Goal: Find specific page/section: Find specific page/section

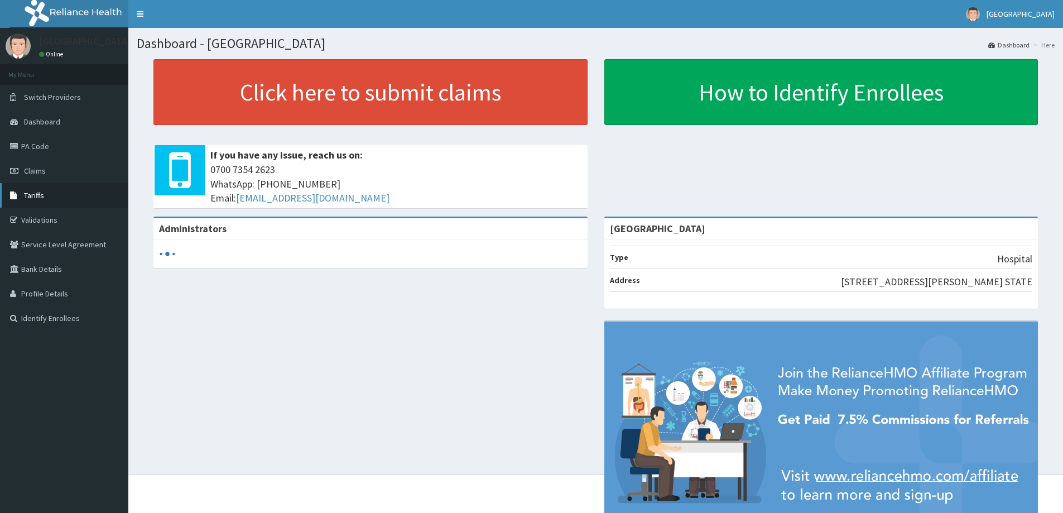
click at [33, 190] on span "Tariffs" at bounding box center [34, 195] width 20 height 10
click at [26, 195] on span "Tariffs" at bounding box center [34, 195] width 20 height 10
click at [38, 197] on span "Tariffs" at bounding box center [34, 195] width 20 height 10
click at [36, 195] on span "Tariffs" at bounding box center [34, 195] width 20 height 10
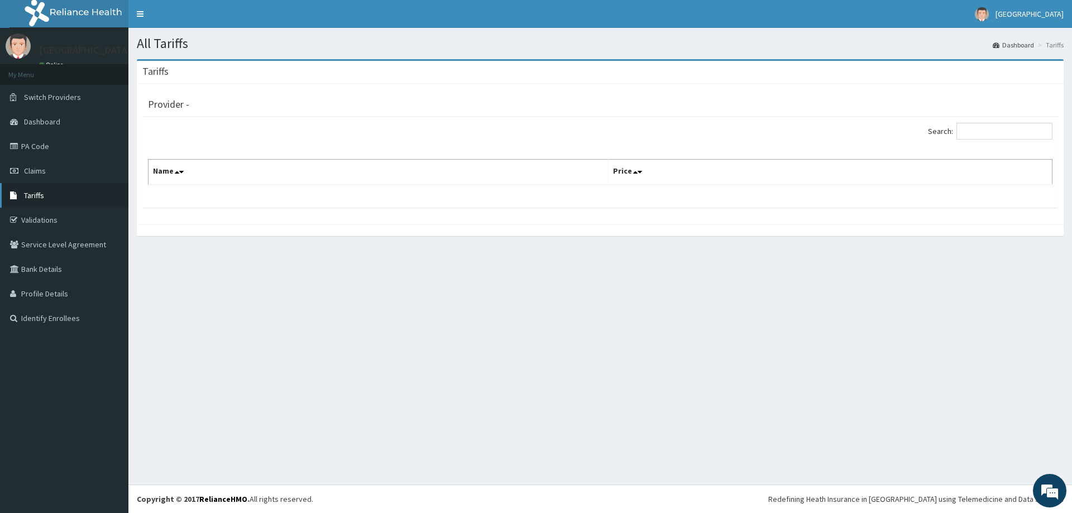
click at [40, 190] on span "Tariffs" at bounding box center [34, 195] width 20 height 10
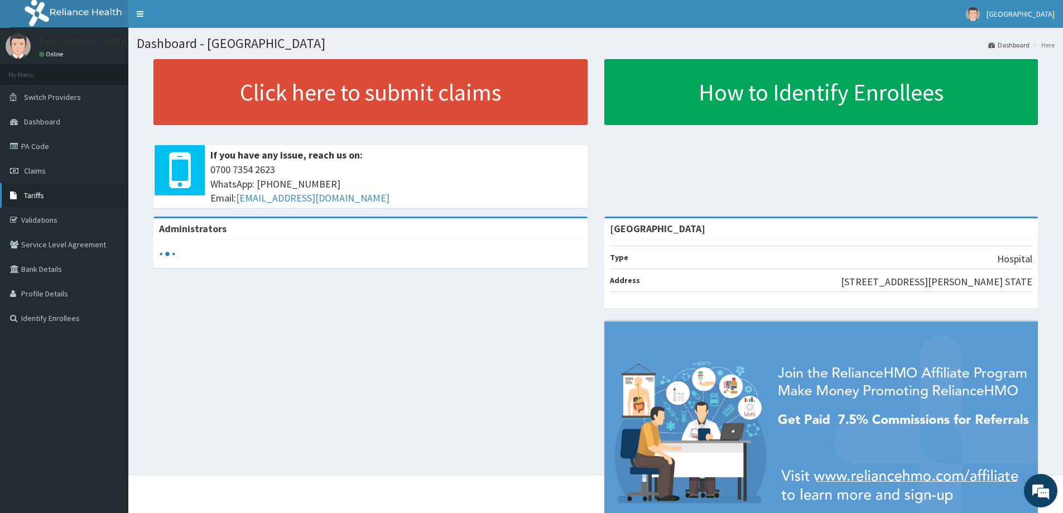
click at [27, 195] on span "Tariffs" at bounding box center [34, 195] width 20 height 10
click at [183, 325] on div "Administrators [GEOGRAPHIC_DATA] Type Hospital Address [STREET_ADDRESS][PERSON_…" at bounding box center [596, 388] width 918 height 343
click at [36, 194] on span "Tariffs" at bounding box center [34, 195] width 20 height 10
click at [26, 150] on link "PA Code" at bounding box center [64, 146] width 128 height 25
